Goal: Information Seeking & Learning: Learn about a topic

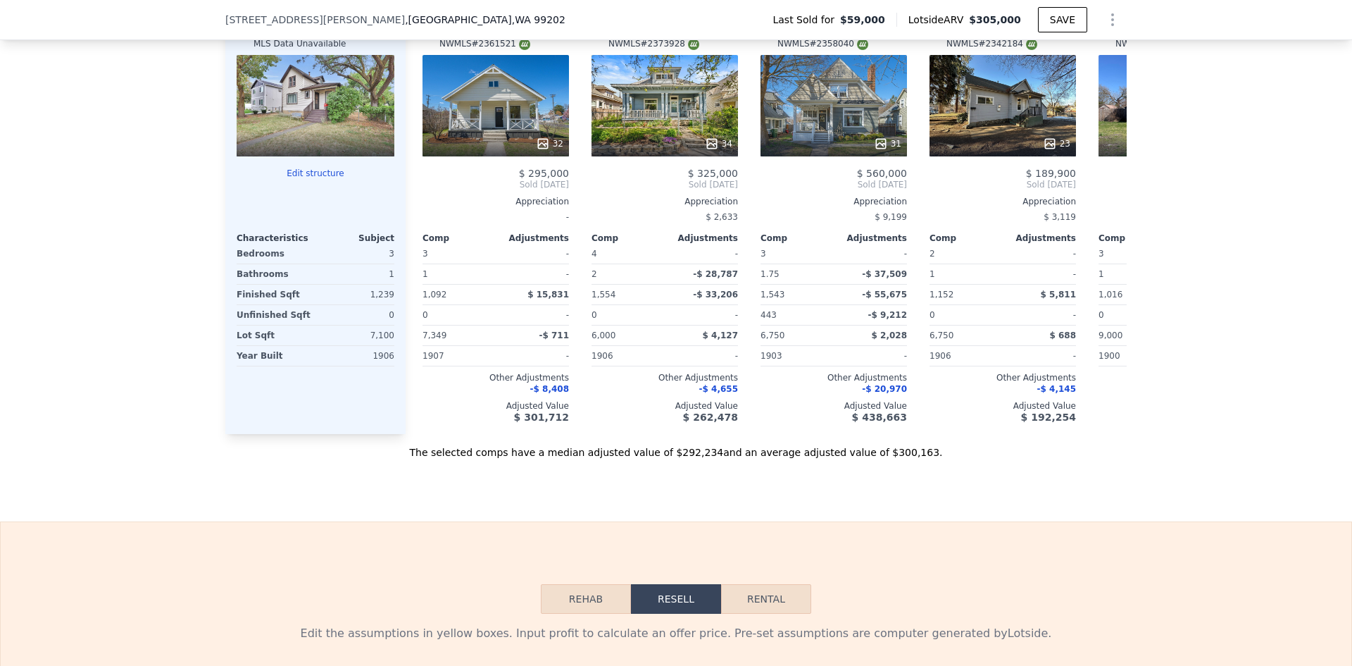
scroll to position [1333, 0]
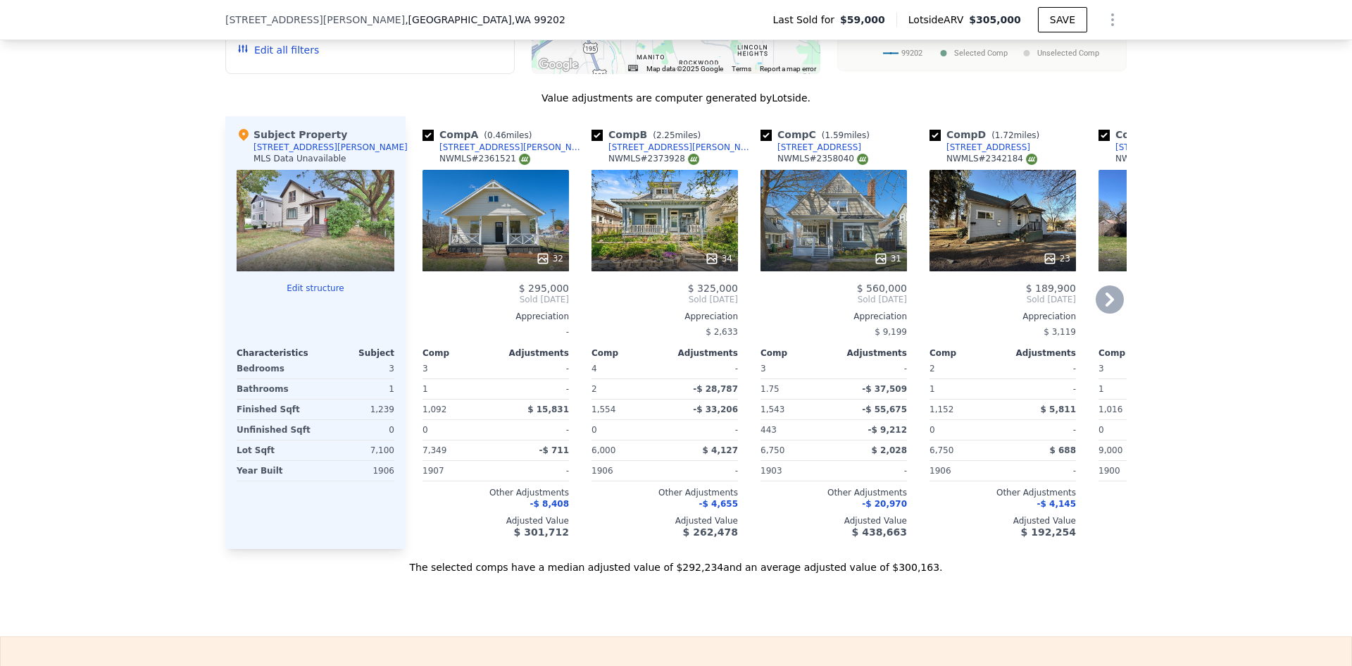
click at [497, 247] on div "32" at bounding box center [496, 220] width 147 height 101
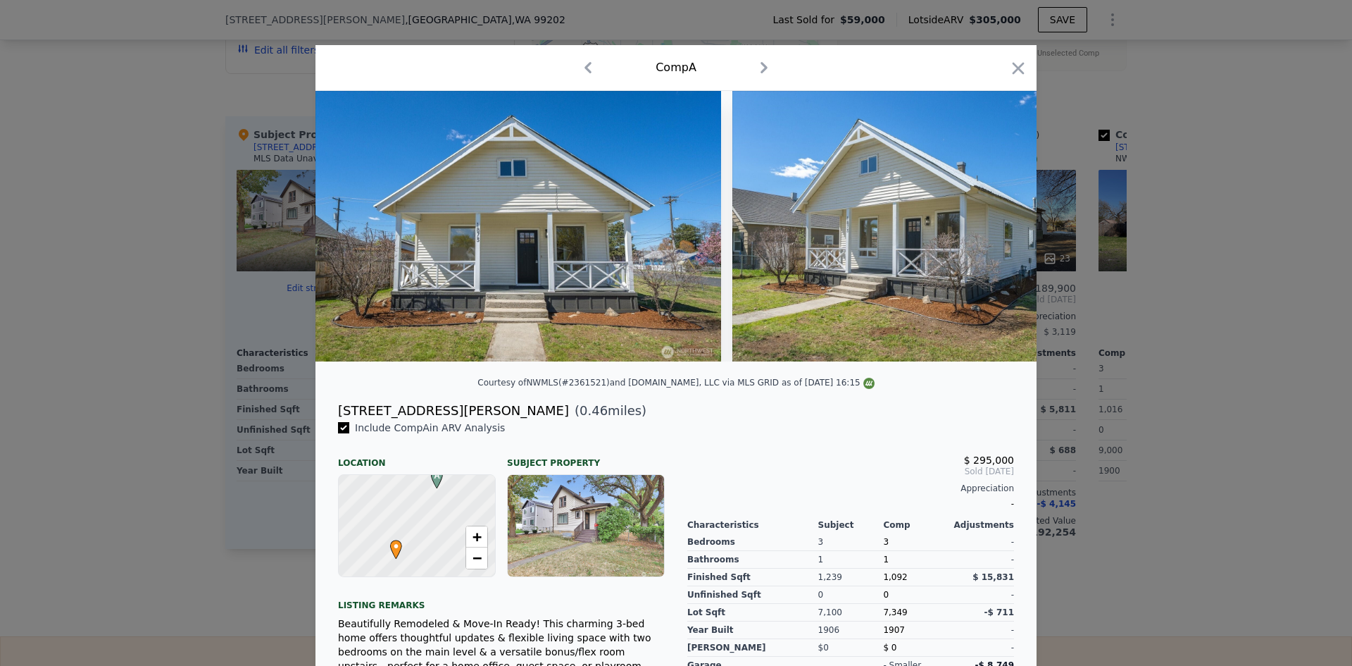
click at [1187, 350] on div at bounding box center [676, 333] width 1352 height 666
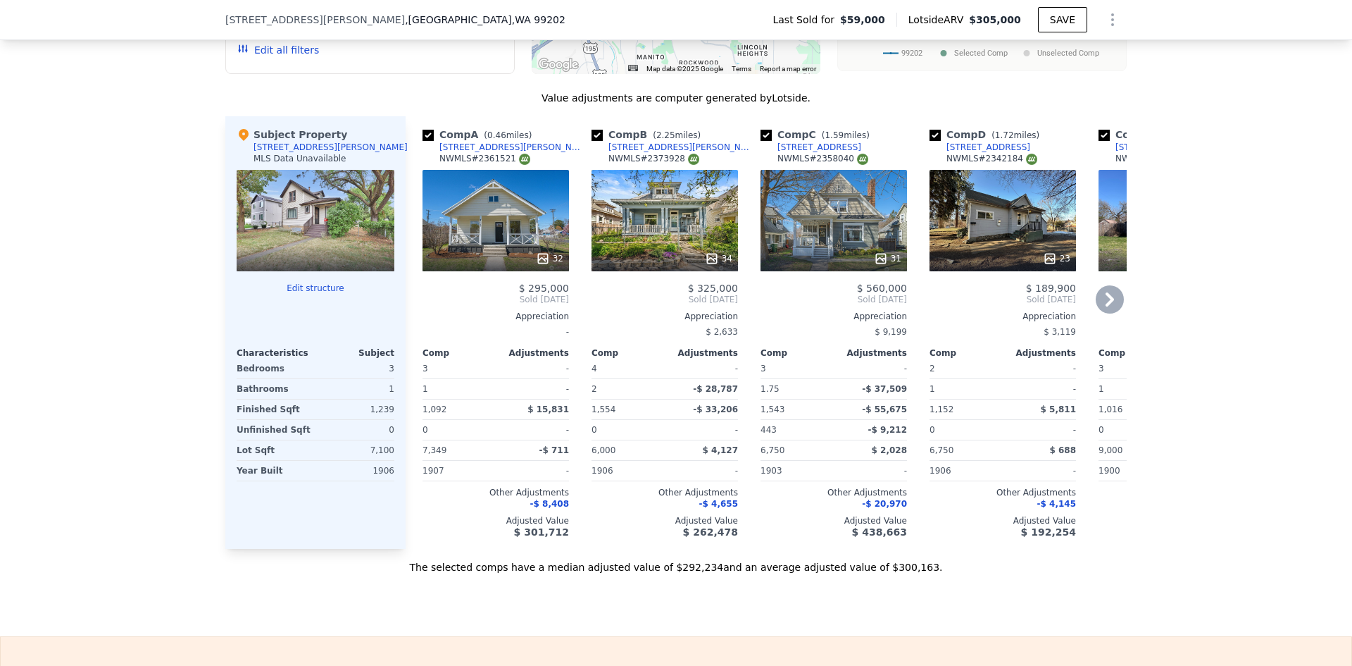
click at [1037, 242] on div "23" at bounding box center [1003, 220] width 147 height 101
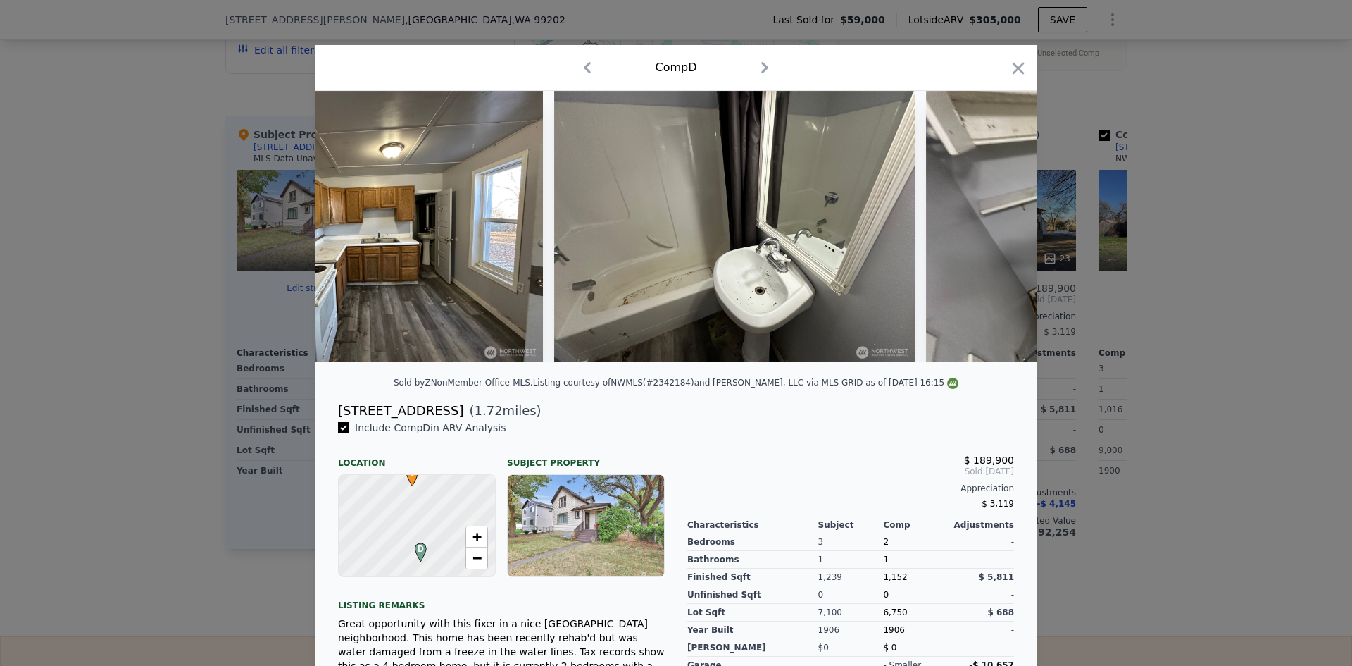
scroll to position [0, 7821]
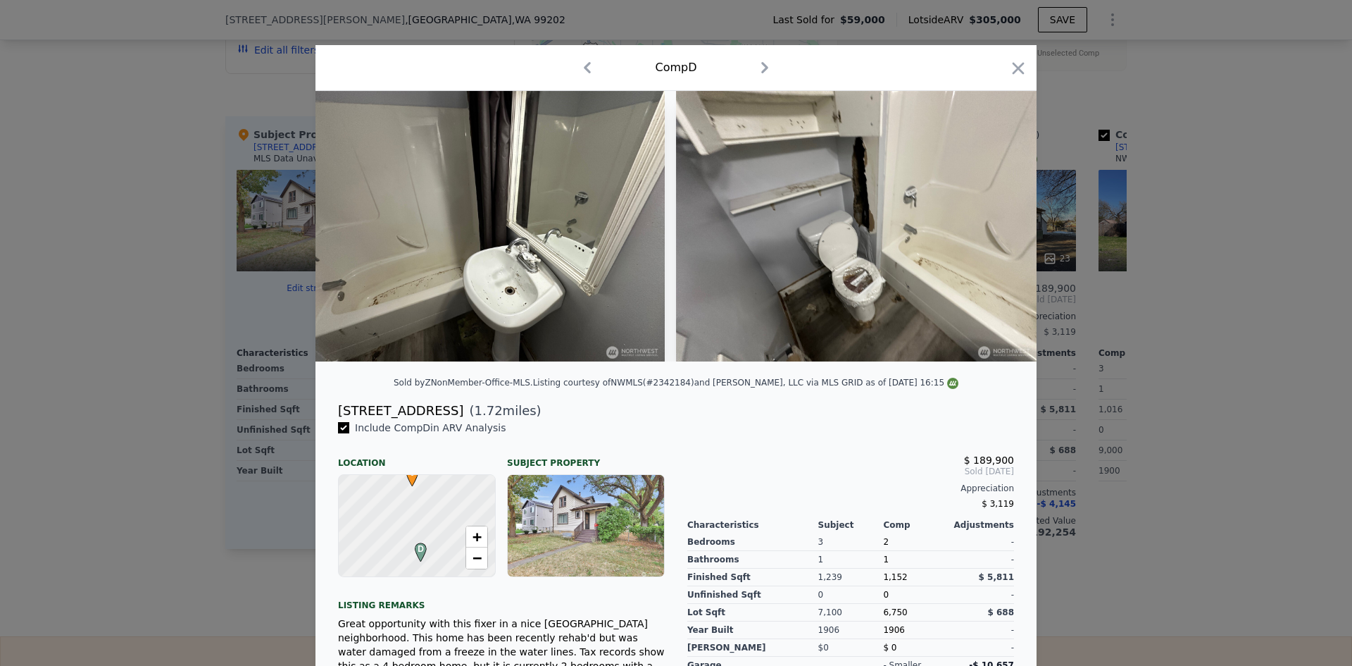
click at [1220, 386] on div at bounding box center [676, 333] width 1352 height 666
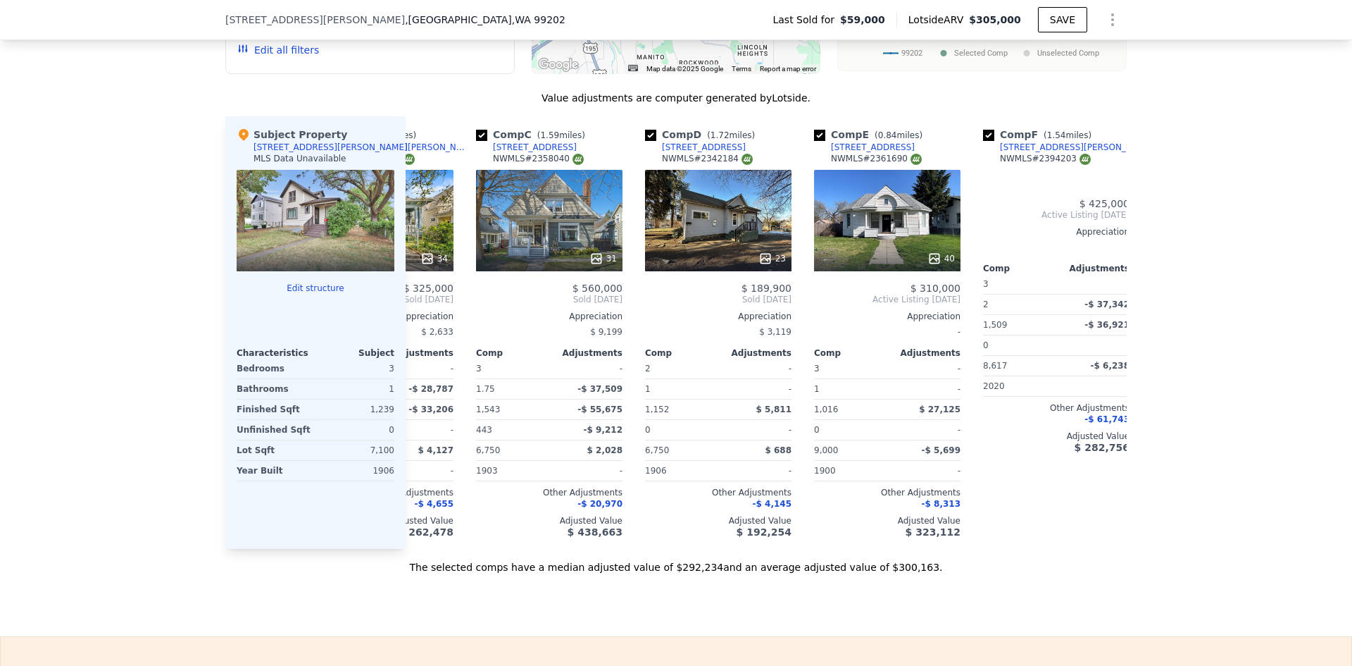
scroll to position [0, 327]
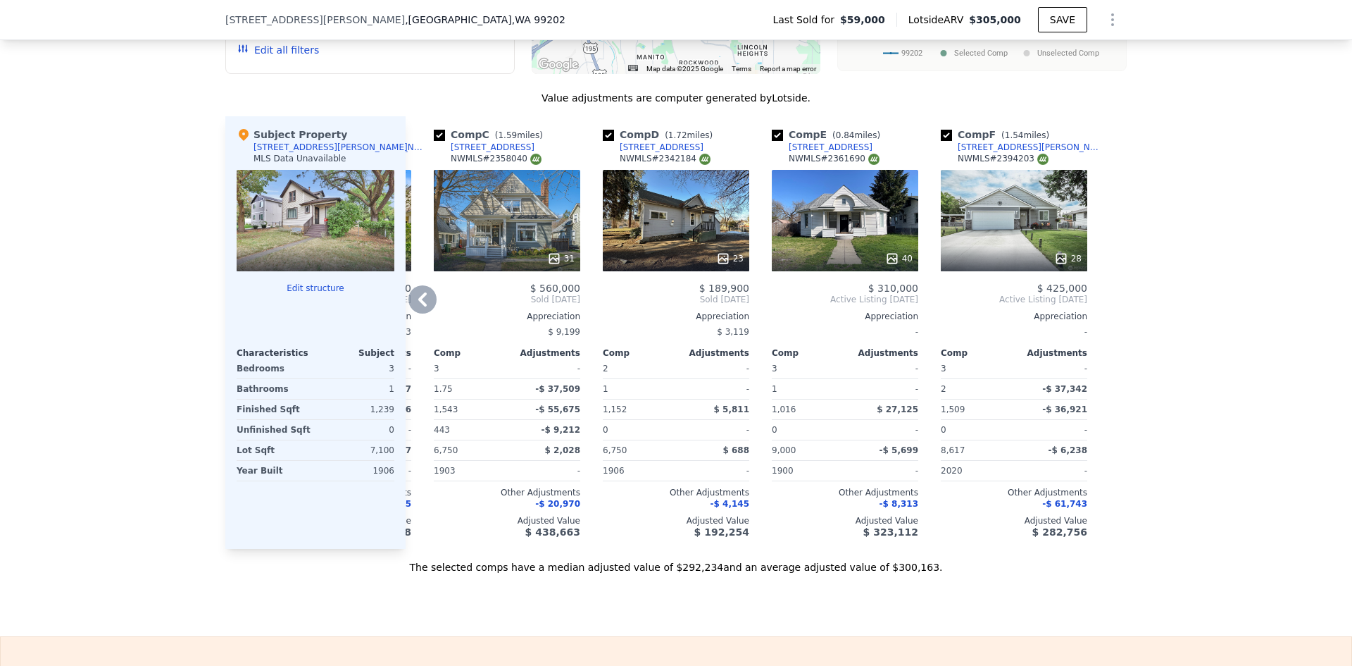
click at [818, 214] on div "40" at bounding box center [845, 220] width 147 height 101
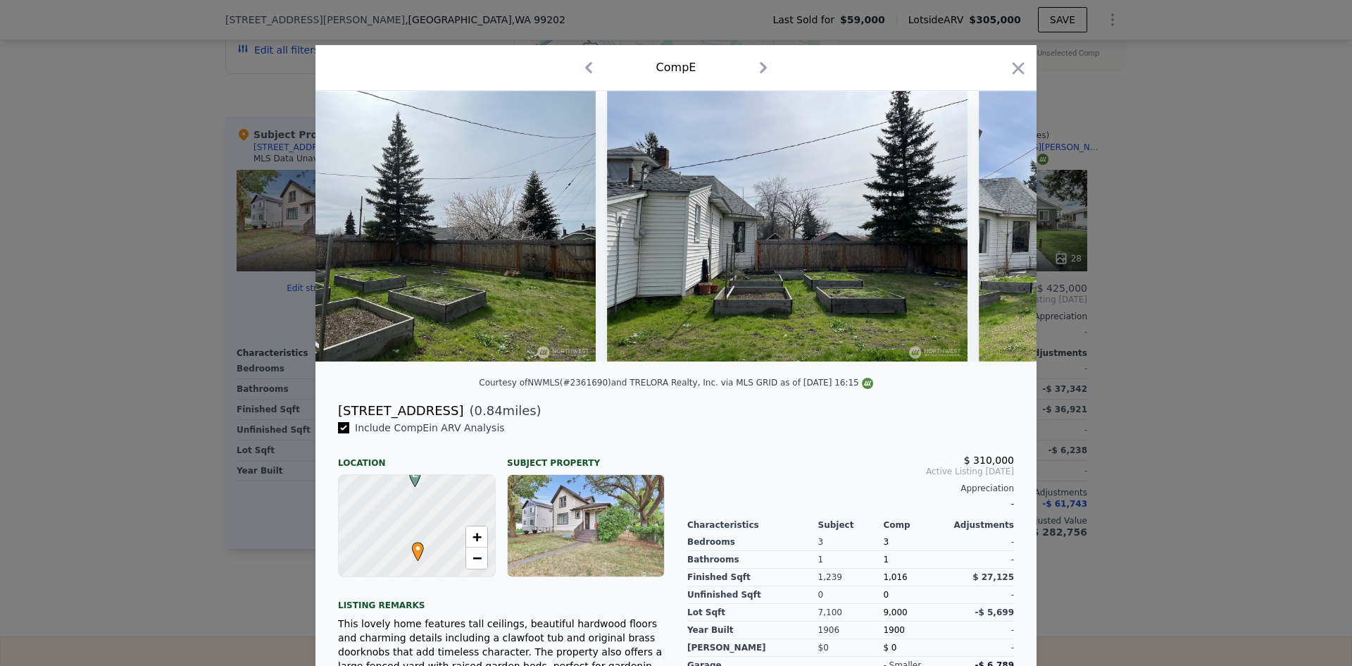
scroll to position [0, 14144]
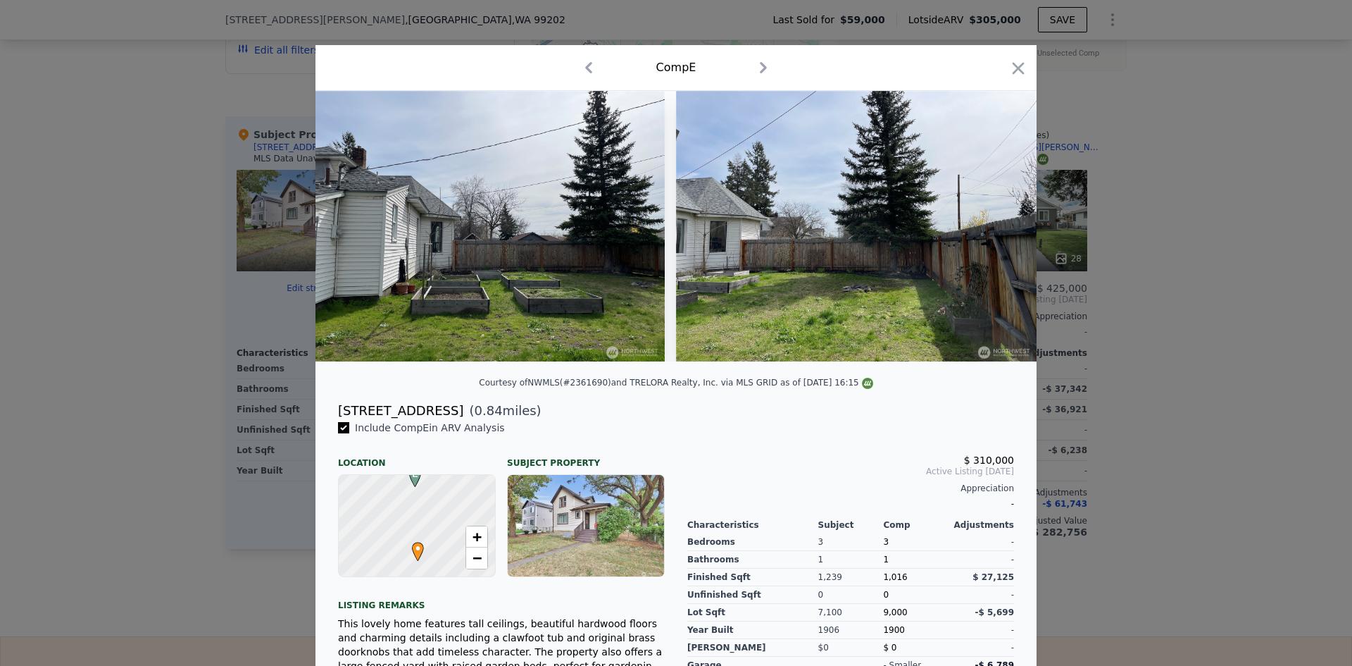
click at [1214, 370] on div at bounding box center [676, 333] width 1352 height 666
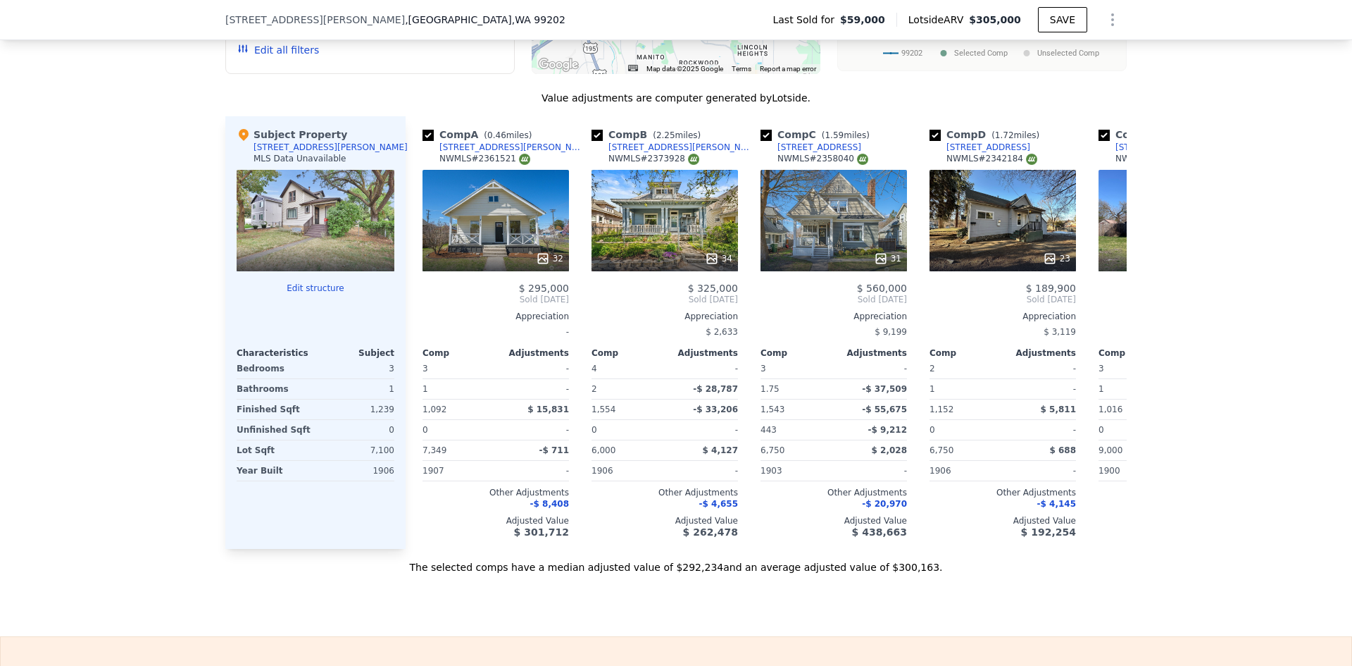
click at [138, 334] on div "We found 6 sales that match your search Filters Map Prices Modify Comp Filters …" at bounding box center [676, 187] width 1352 height 773
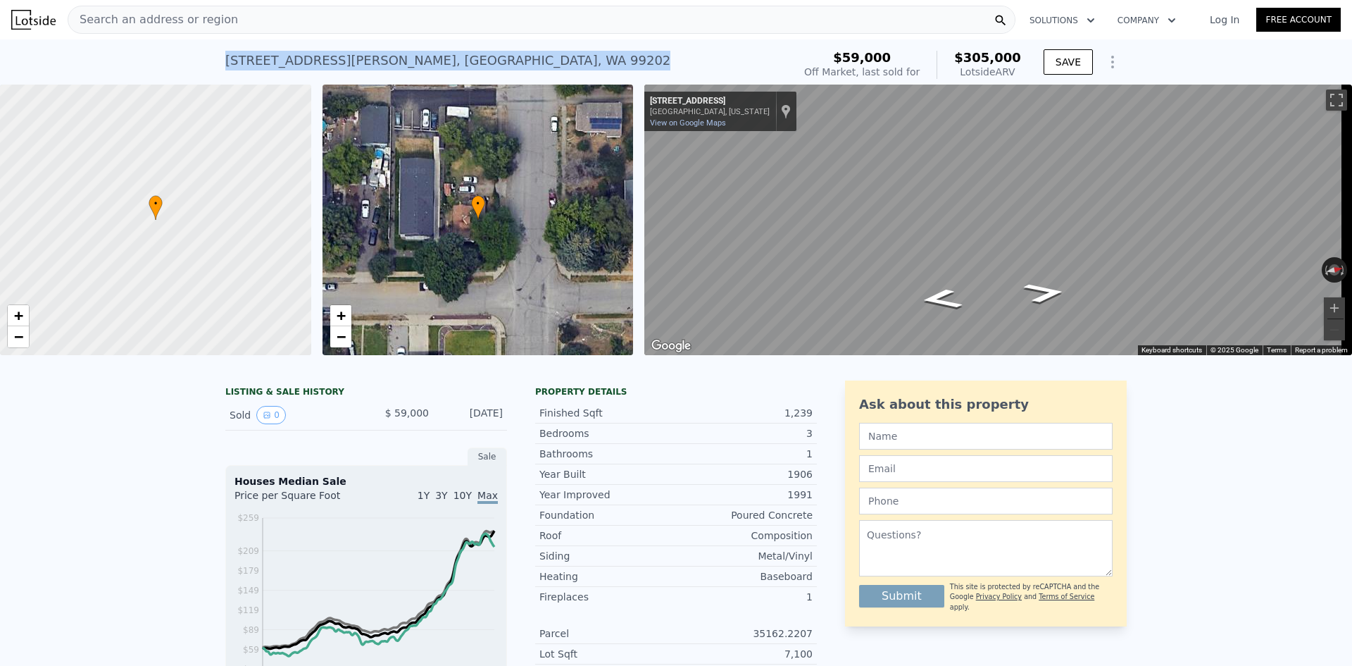
drag, startPoint x: 467, startPoint y: 60, endPoint x: 217, endPoint y: 65, distance: 250.1
click at [217, 65] on div "[STREET_ADDRESS][PERSON_NAME] Sold [DATE] for $59k (~ARV $305k ) $59,000 Off Ma…" at bounding box center [676, 61] width 1352 height 45
